Goal: Task Accomplishment & Management: Use online tool/utility

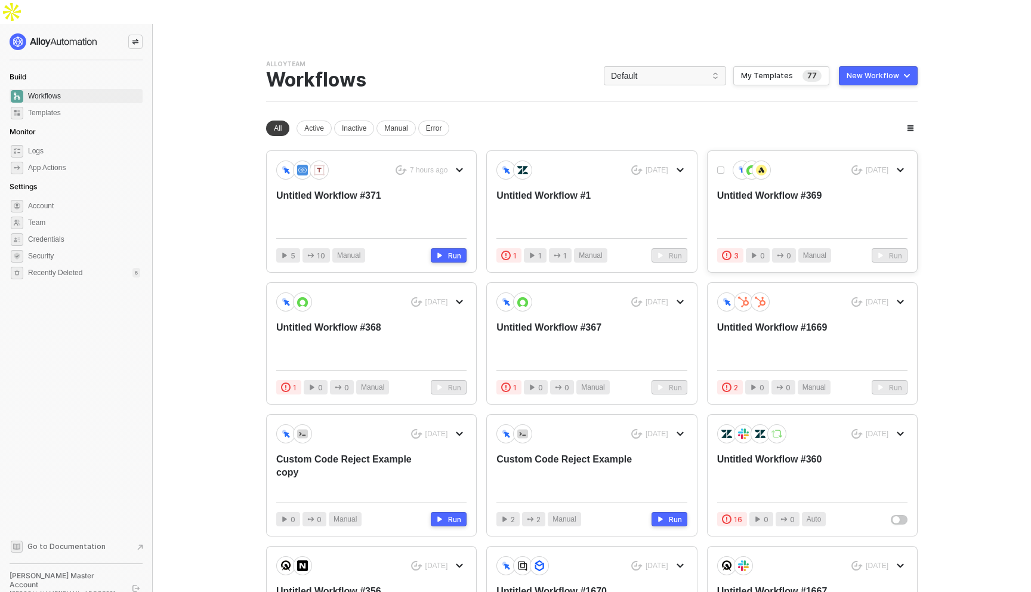
click at [766, 189] on div "Untitled Workflow #369" at bounding box center [793, 208] width 152 height 39
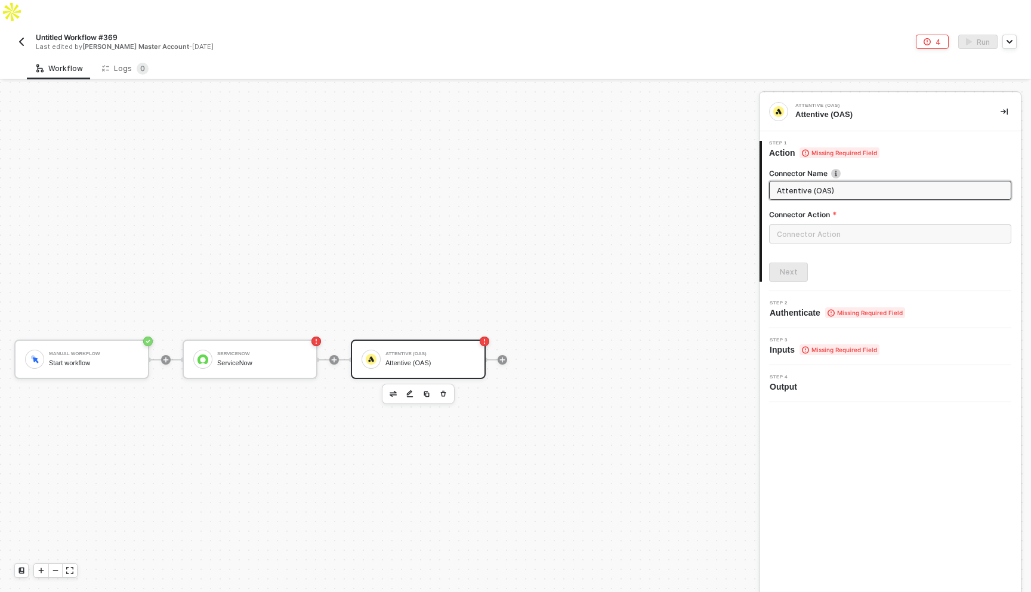
scroll to position [22, 0]
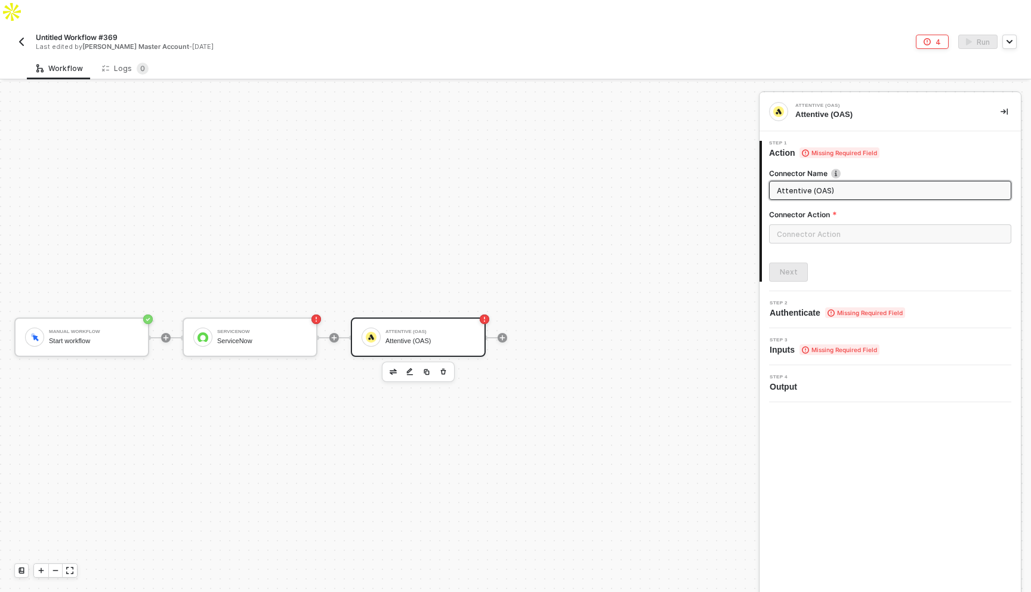
click at [326, 337] on span at bounding box center [323, 337] width 12 height 1
click at [334, 334] on icon "icon-play" at bounding box center [334, 337] width 7 height 7
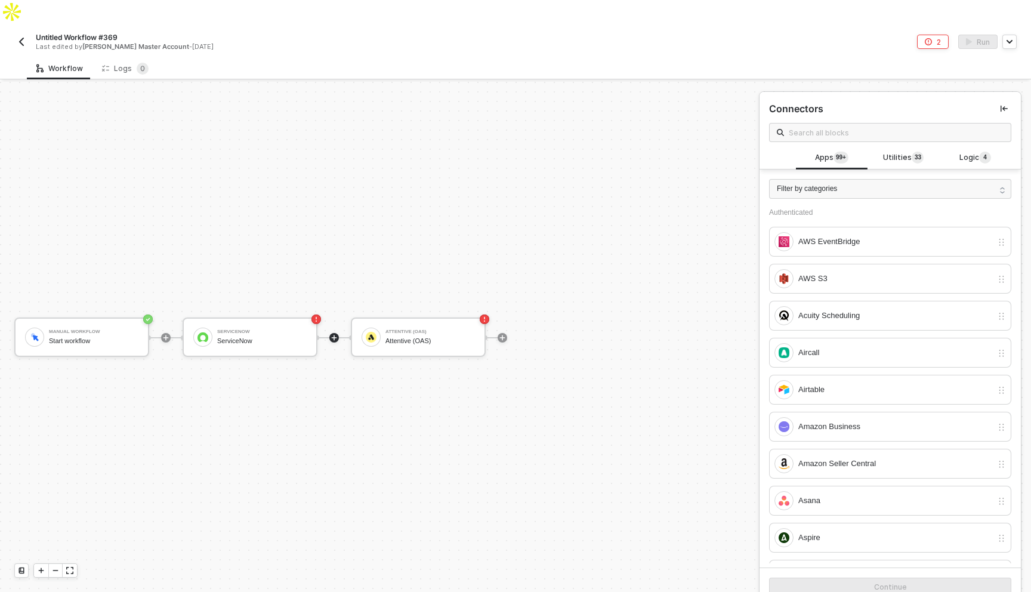
click at [908, 152] on span "Utilities 3 3" at bounding box center [903, 158] width 41 height 13
click at [974, 152] on span "Logic 4" at bounding box center [975, 158] width 32 height 13
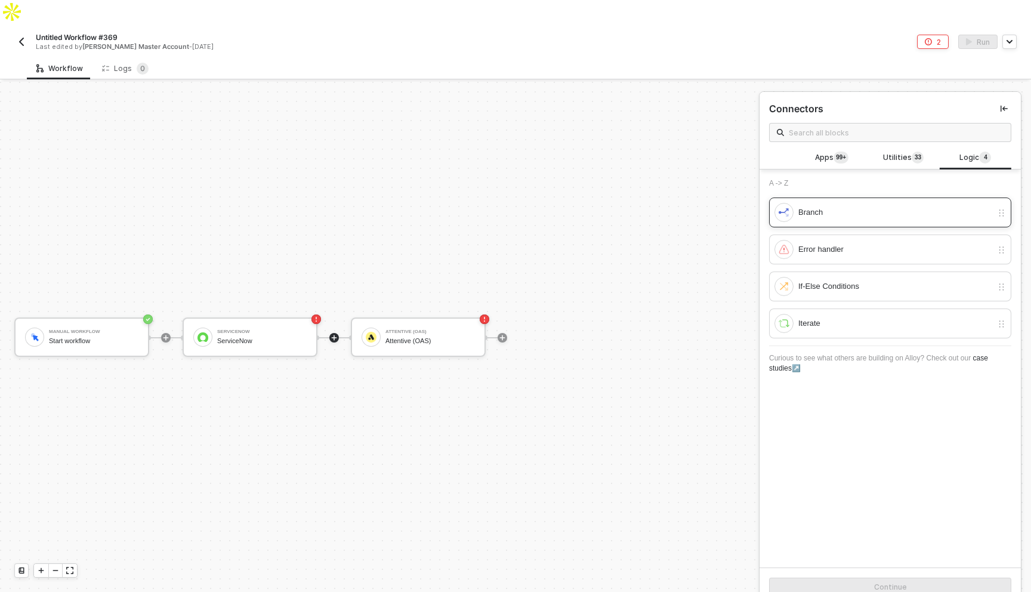
click at [852, 206] on div "Branch" at bounding box center [895, 212] width 194 height 13
click at [878, 582] on div "Continue" at bounding box center [890, 587] width 33 height 10
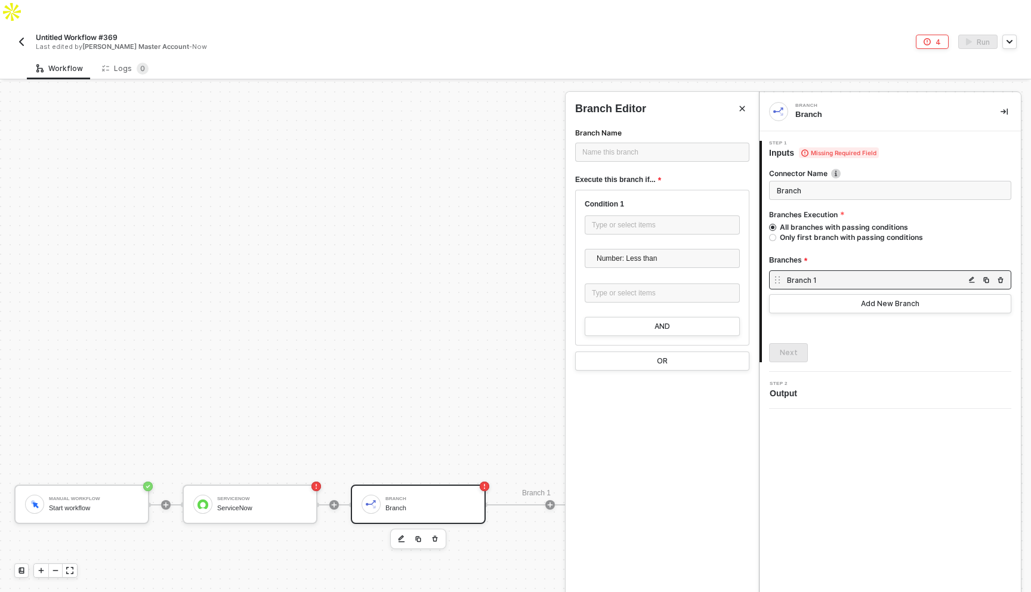
click at [996, 92] on div "Branch Branch" at bounding box center [890, 111] width 261 height 39
click at [999, 104] on button "button" at bounding box center [1004, 111] width 14 height 14
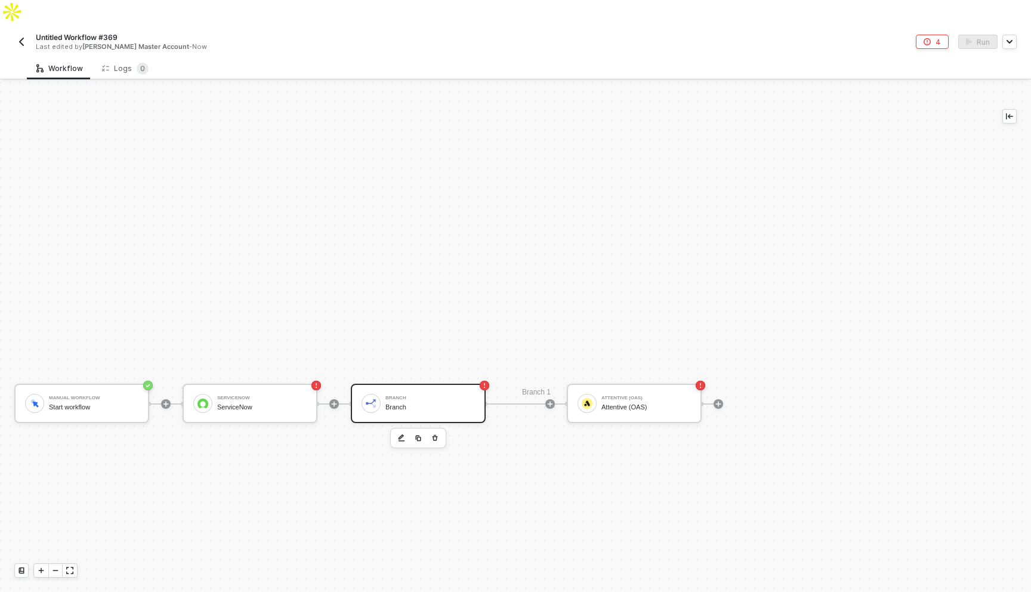
scroll to position [124, 0]
click at [434, 434] on icon "button" at bounding box center [435, 437] width 5 height 6
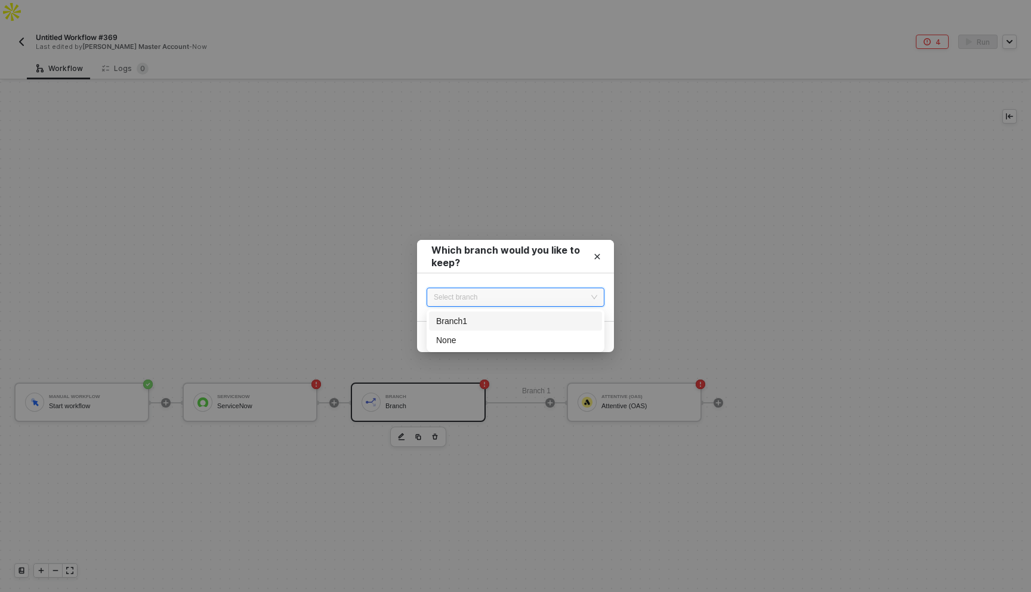
click at [521, 305] on input "search" at bounding box center [515, 297] width 163 height 18
click at [504, 323] on div "Branch 1" at bounding box center [515, 320] width 159 height 13
click at [563, 344] on button "Continue" at bounding box center [580, 336] width 48 height 19
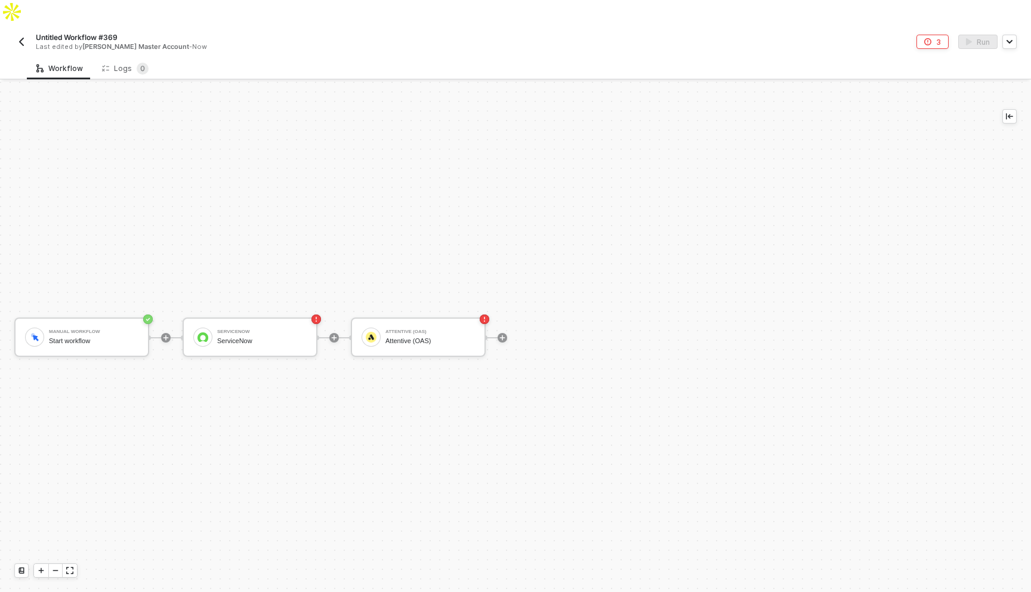
scroll to position [22, 0]
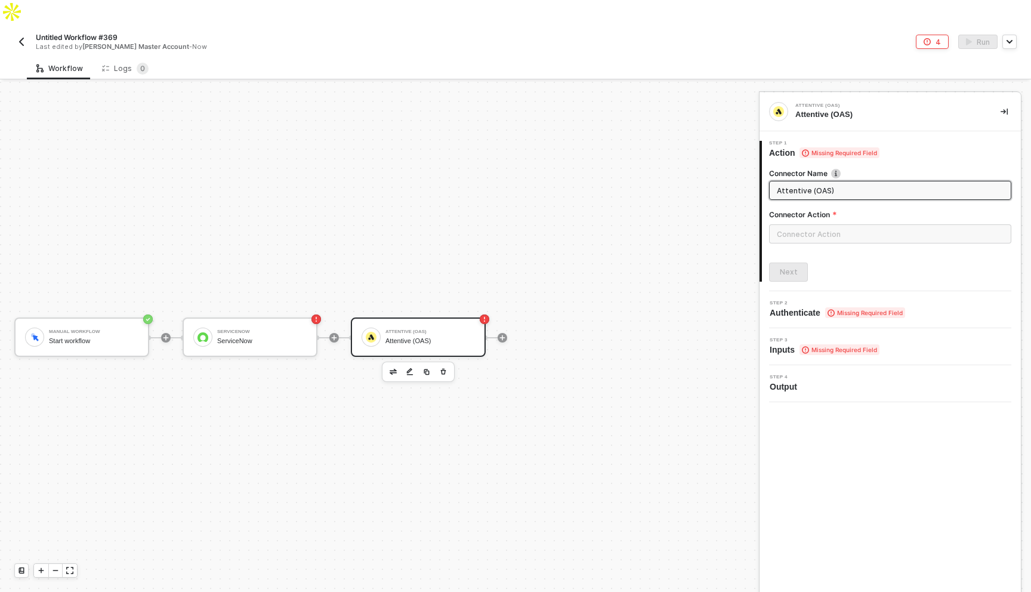
click at [340, 337] on span at bounding box center [345, 337] width 12 height 1
drag, startPoint x: 320, startPoint y: 324, endPoint x: 329, endPoint y: 317, distance: 11.1
click at [322, 322] on div at bounding box center [334, 337] width 159 height 93
click at [169, 334] on icon "icon-play" at bounding box center [165, 337] width 7 height 7
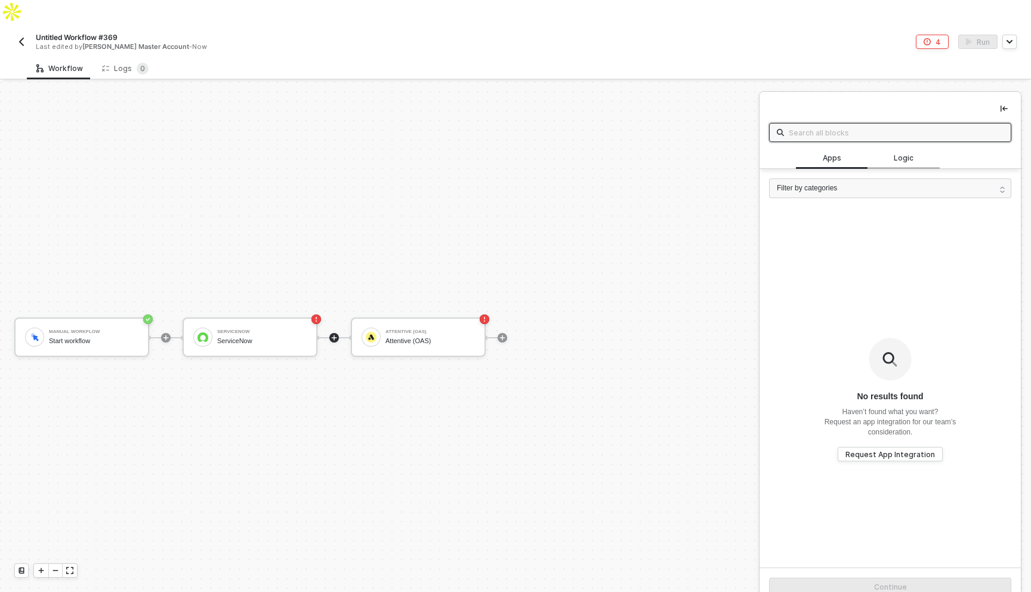
click at [903, 147] on div "Apps Logic" at bounding box center [903, 158] width 215 height 22
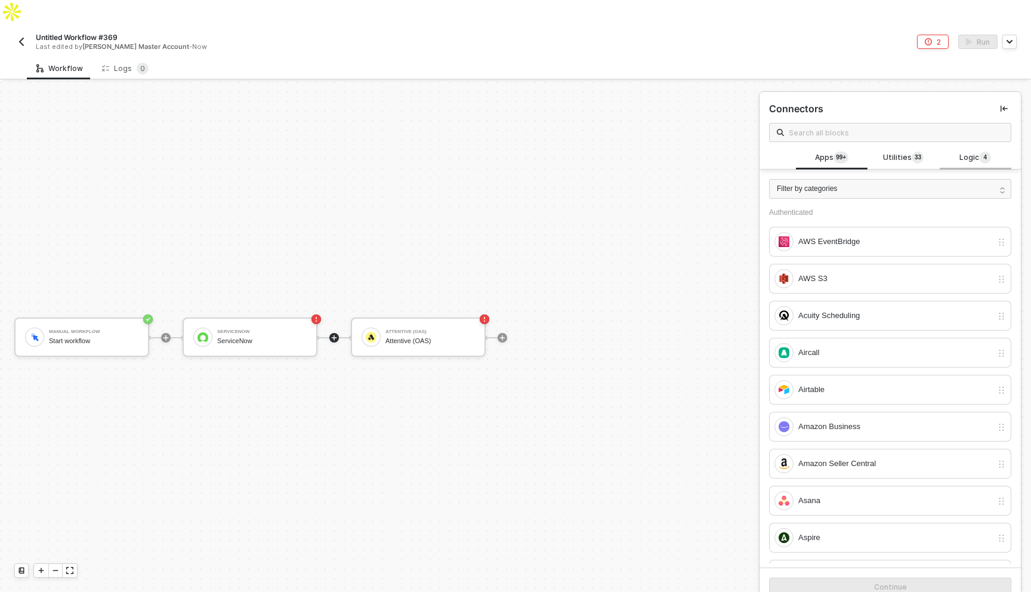
click at [964, 152] on span "Logic 4" at bounding box center [975, 158] width 32 height 13
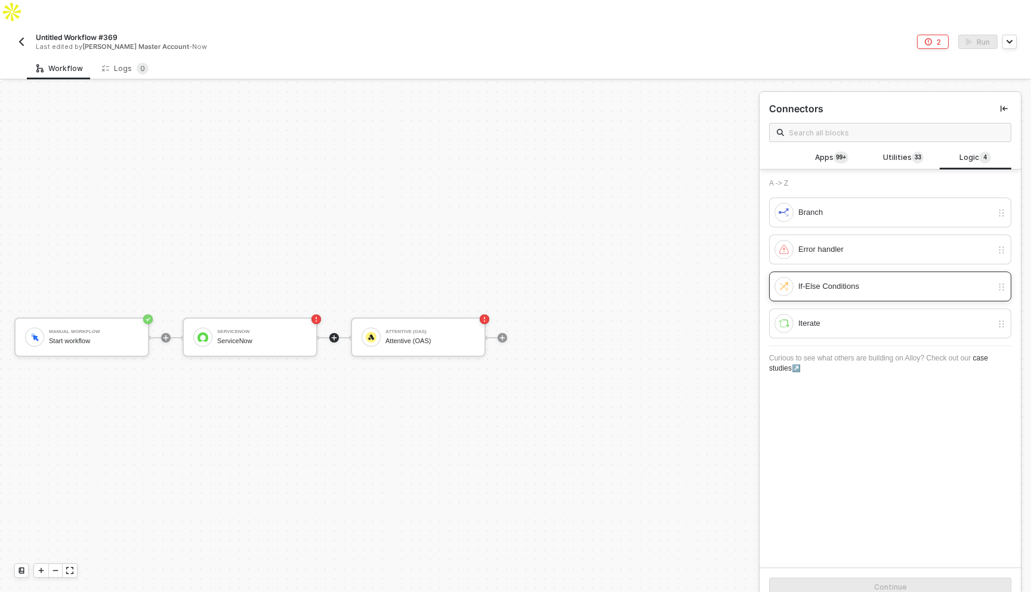
click at [851, 280] on div "If-Else Conditions" at bounding box center [895, 286] width 194 height 13
drag, startPoint x: 986, startPoint y: 560, endPoint x: 981, endPoint y: 554, distance: 7.6
click at [986, 578] on button "Continue" at bounding box center [890, 587] width 242 height 19
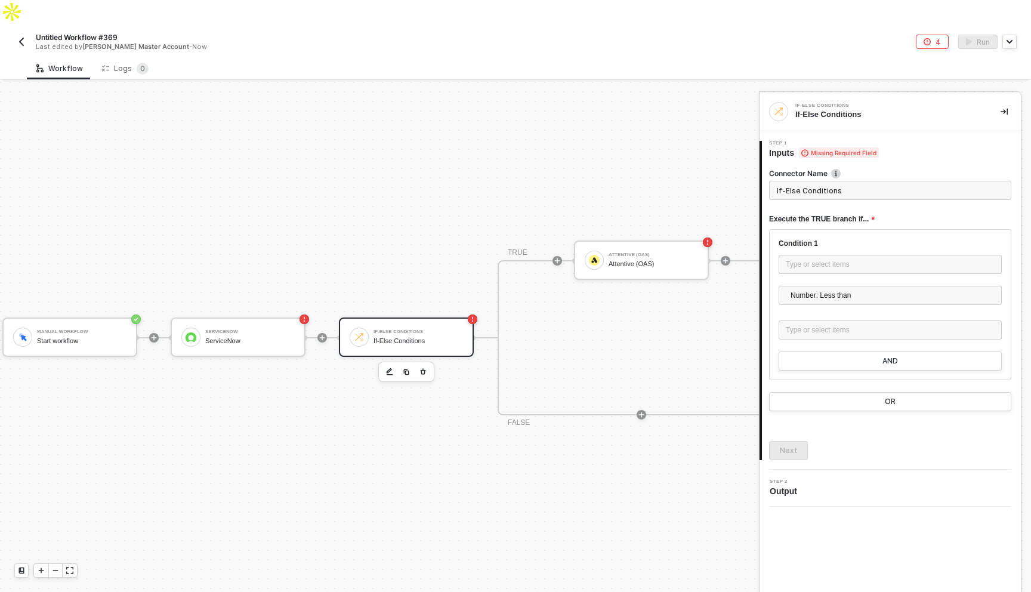
scroll to position [22, 17]
click at [58, 369] on img "button" at bounding box center [56, 372] width 7 height 6
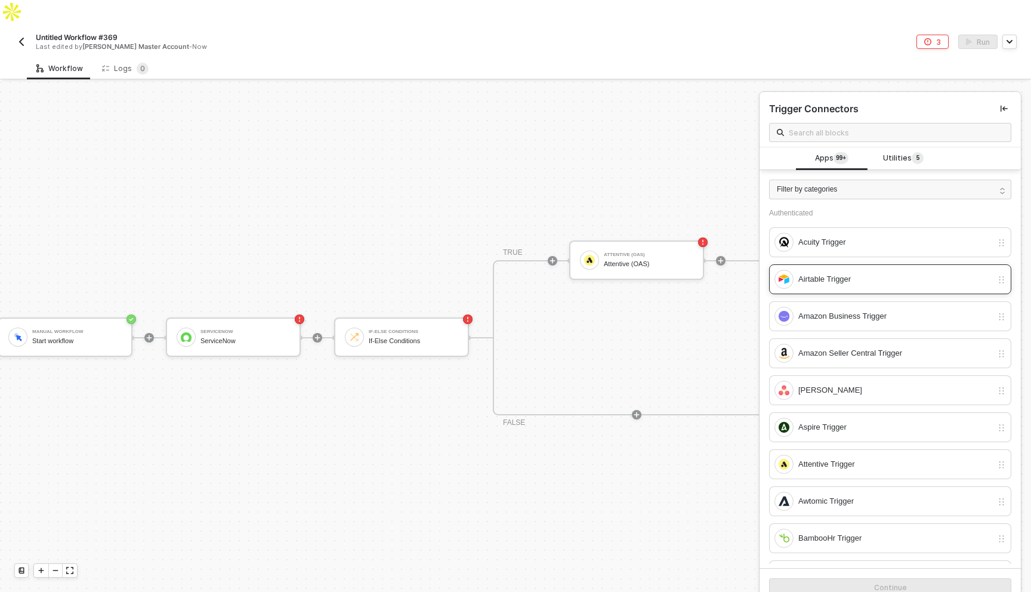
click at [822, 270] on div "Airtable Trigger" at bounding box center [883, 279] width 218 height 19
drag, startPoint x: 844, startPoint y: 561, endPoint x: 834, endPoint y: 546, distance: 18.5
click at [844, 578] on button "Continue" at bounding box center [890, 587] width 242 height 19
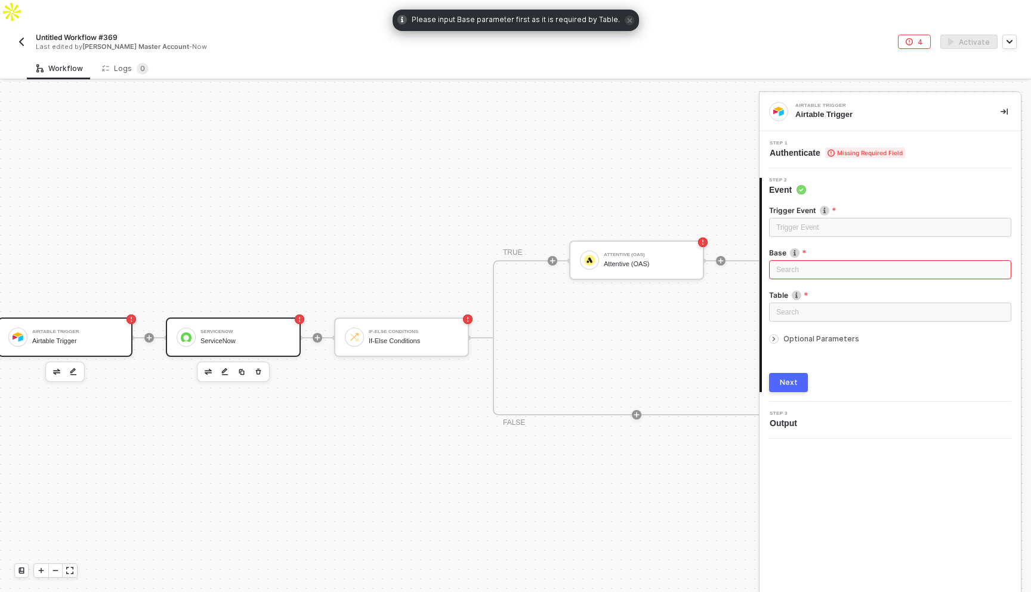
click at [270, 317] on div "ServiceNow ServiceNow" at bounding box center [233, 336] width 135 height 39
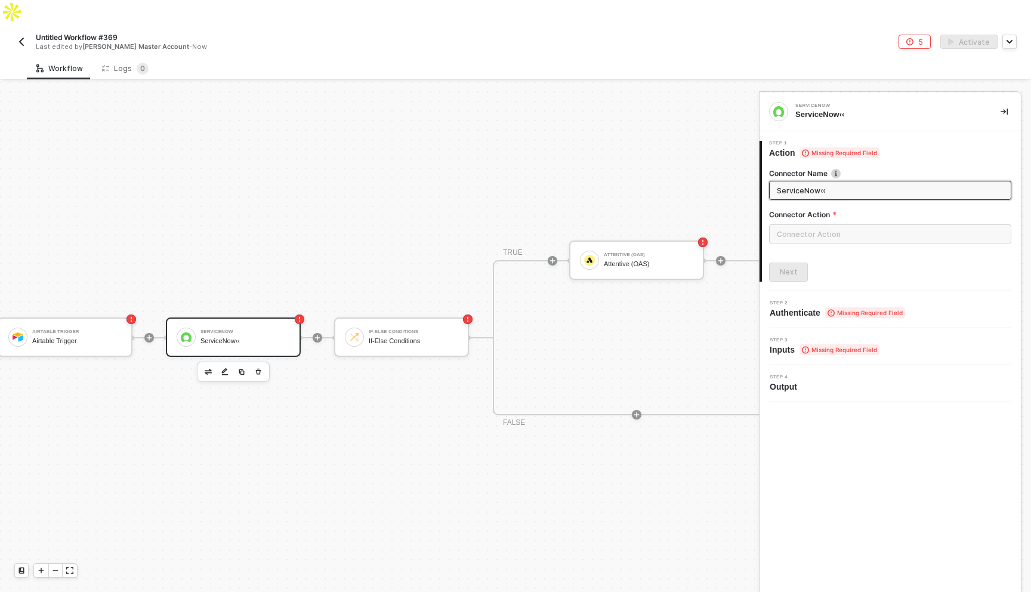
type input "ServiceNow‹‹"
